Goal: Information Seeking & Learning: Check status

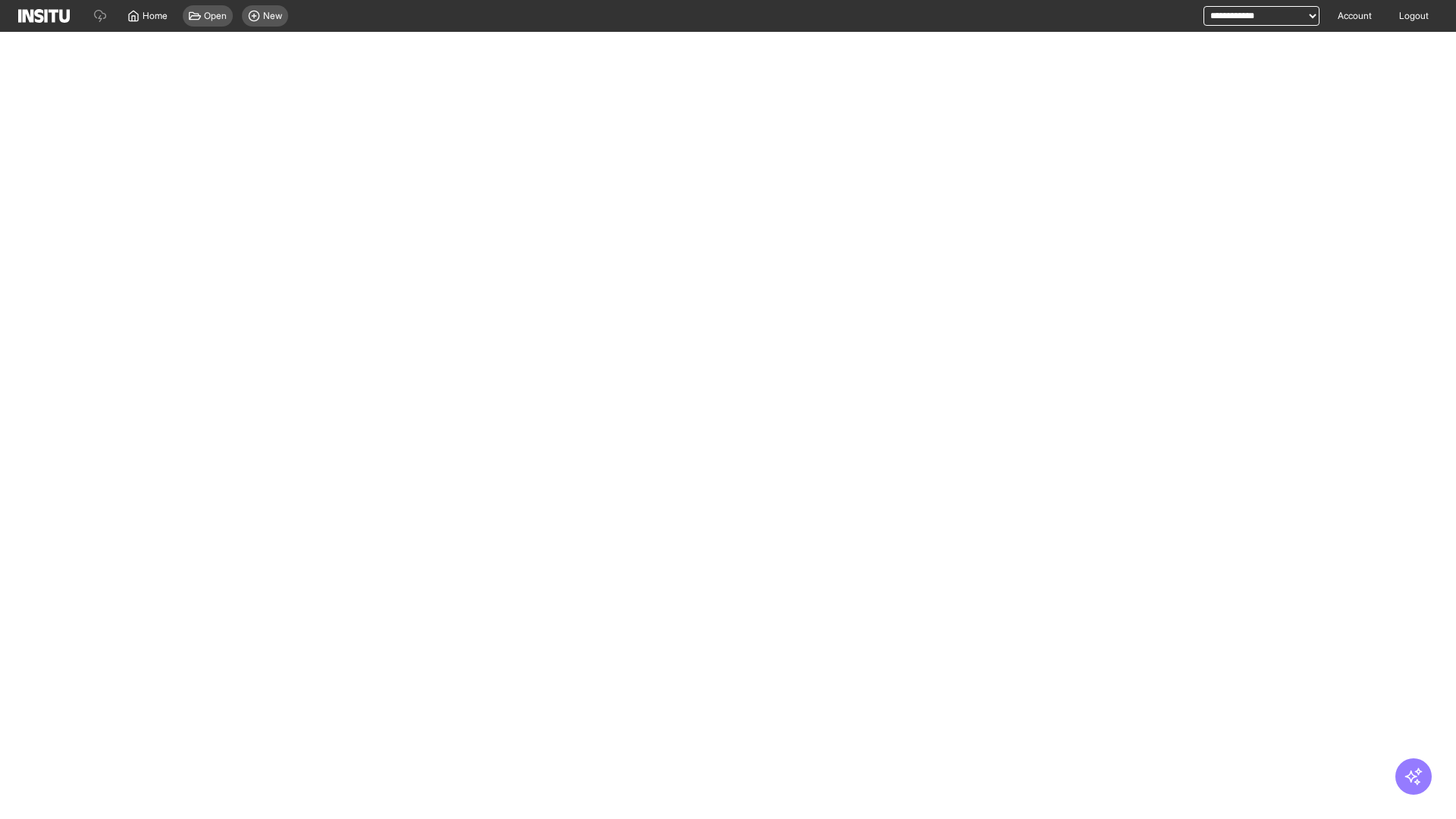
select select "**"
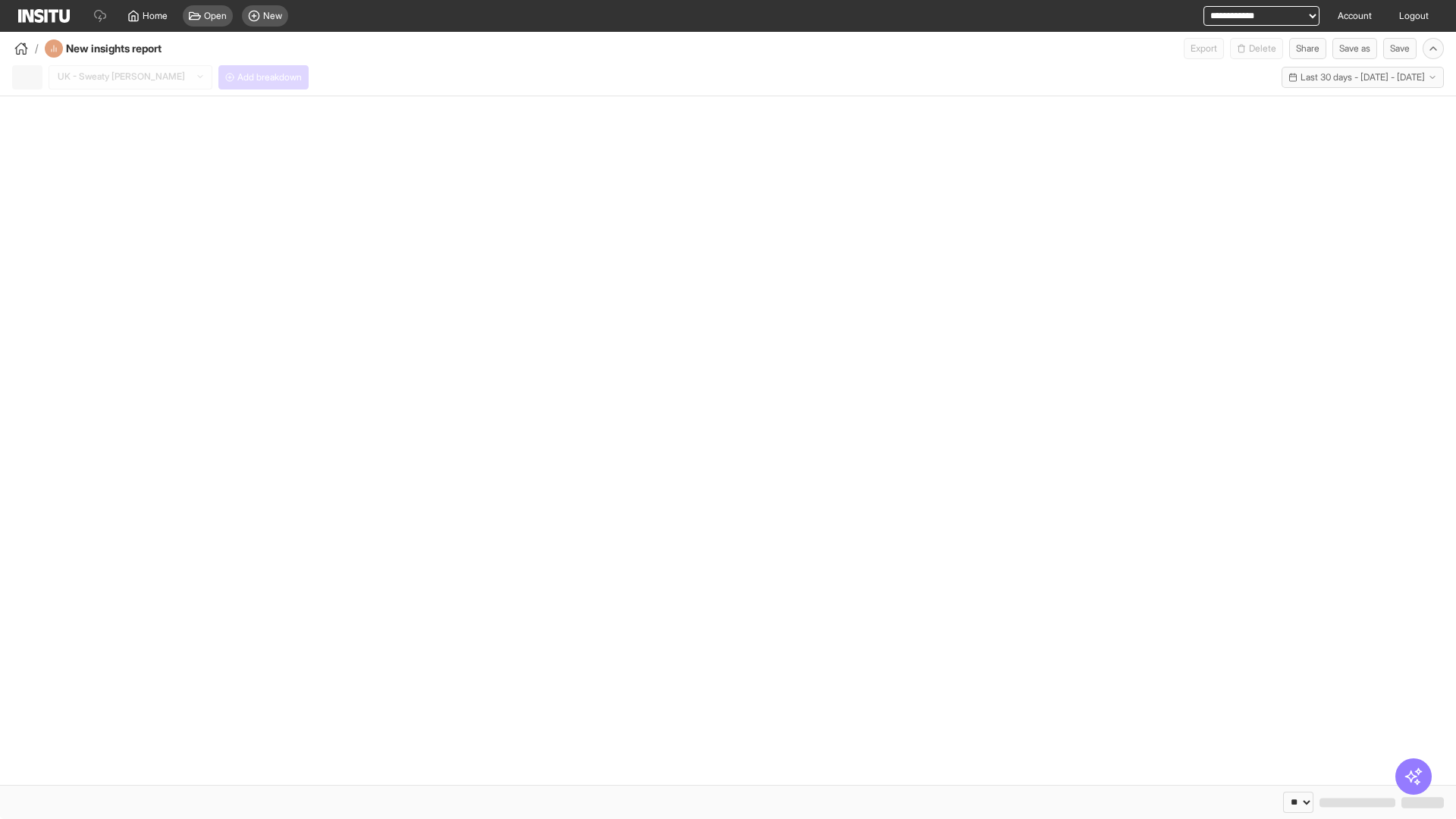
select select "**"
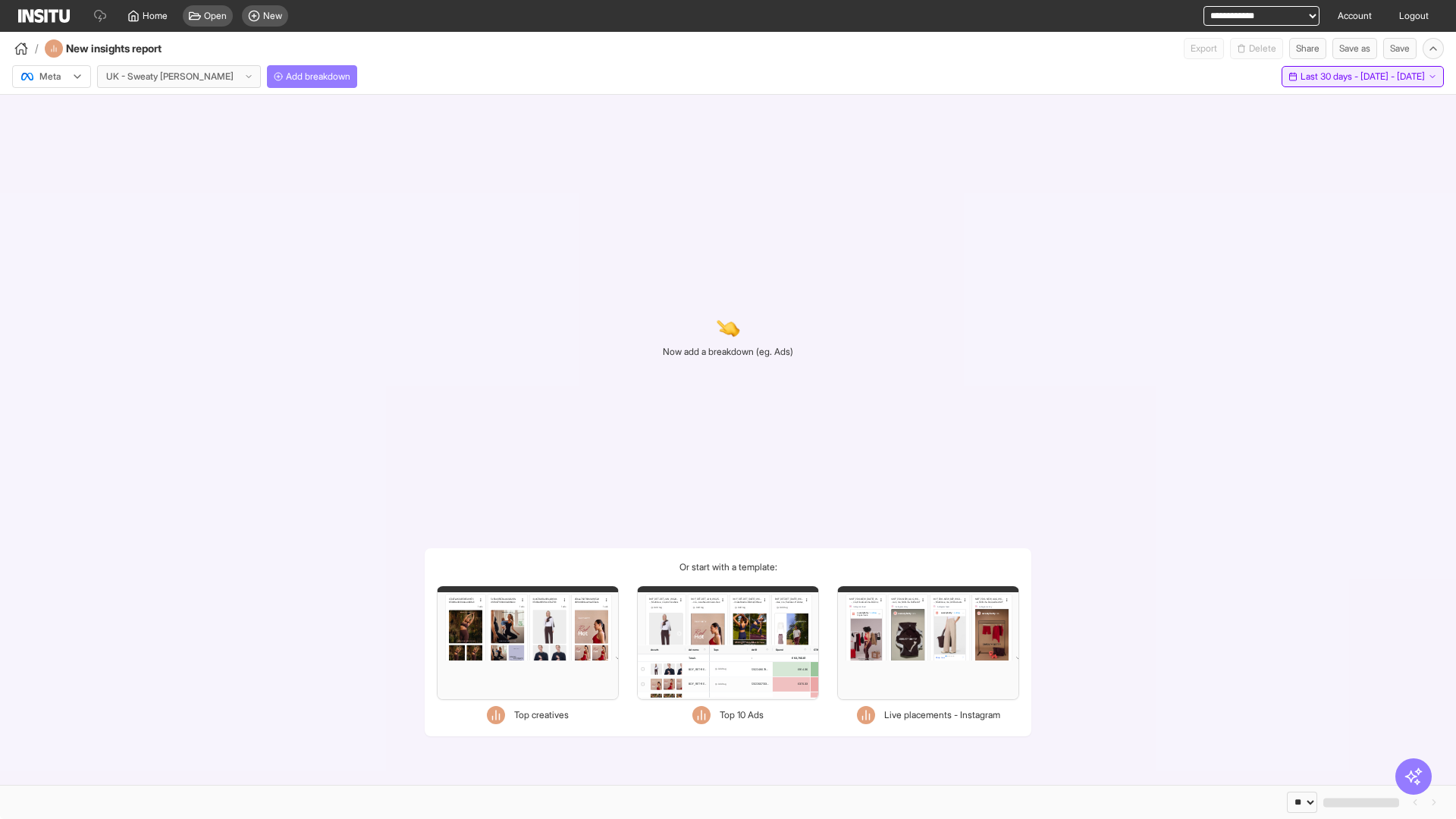
click at [1332, 76] on span "Last 30 days - [DATE] - [DATE]" at bounding box center [1362, 76] width 124 height 12
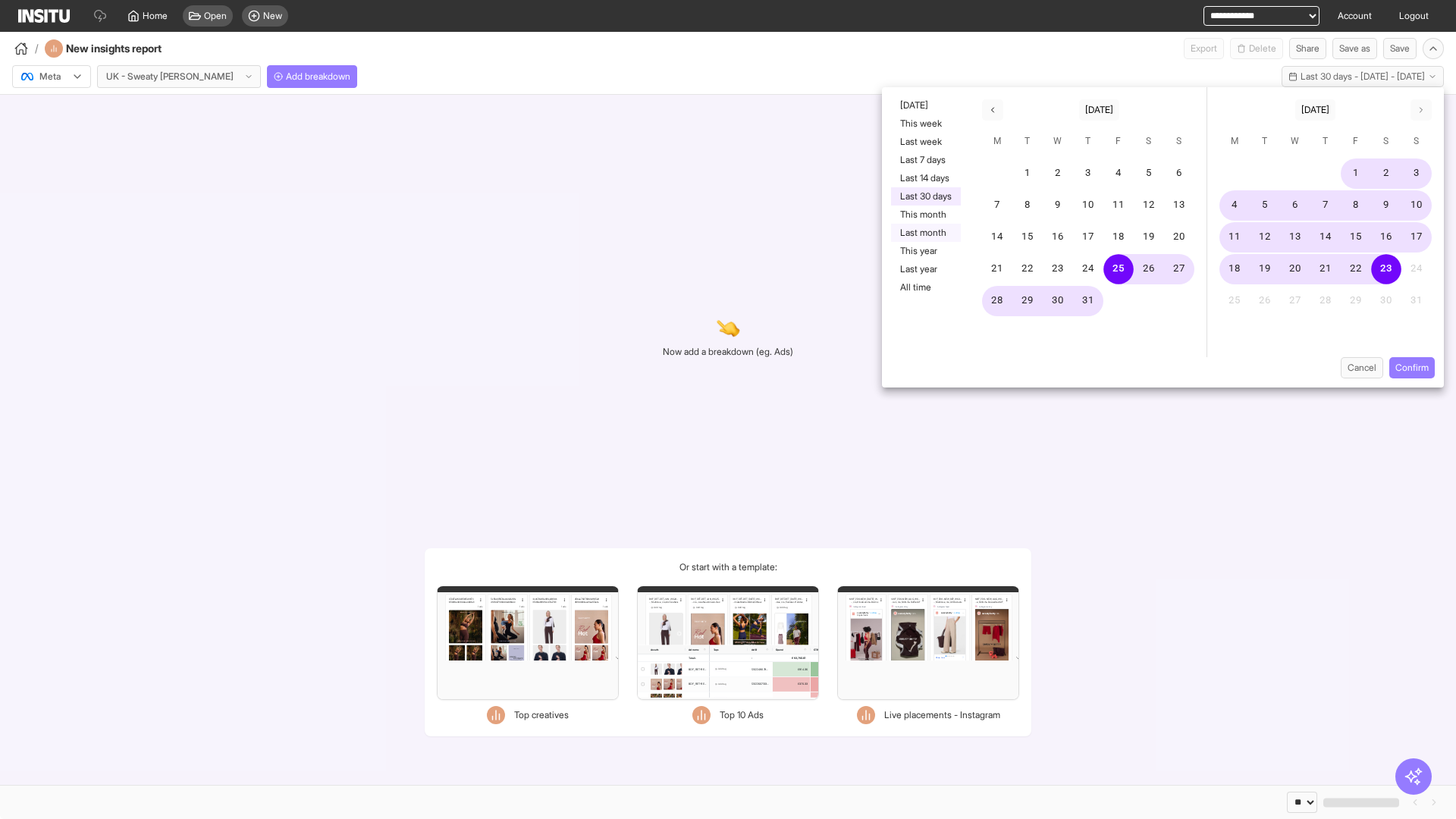
click at [924, 233] on button "Last month" at bounding box center [926, 232] width 70 height 18
